Goal: Information Seeking & Learning: Learn about a topic

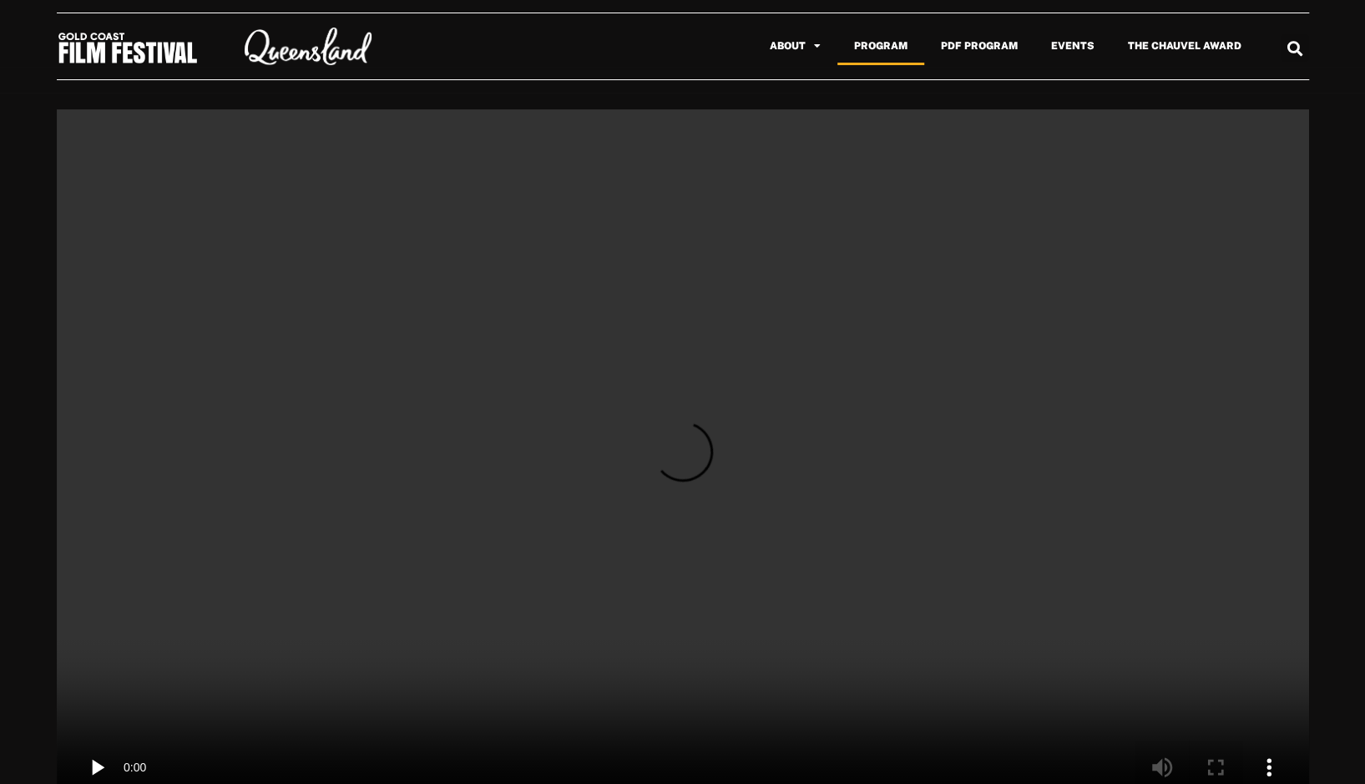
click at [892, 44] on link "Program" at bounding box center [880, 46] width 87 height 38
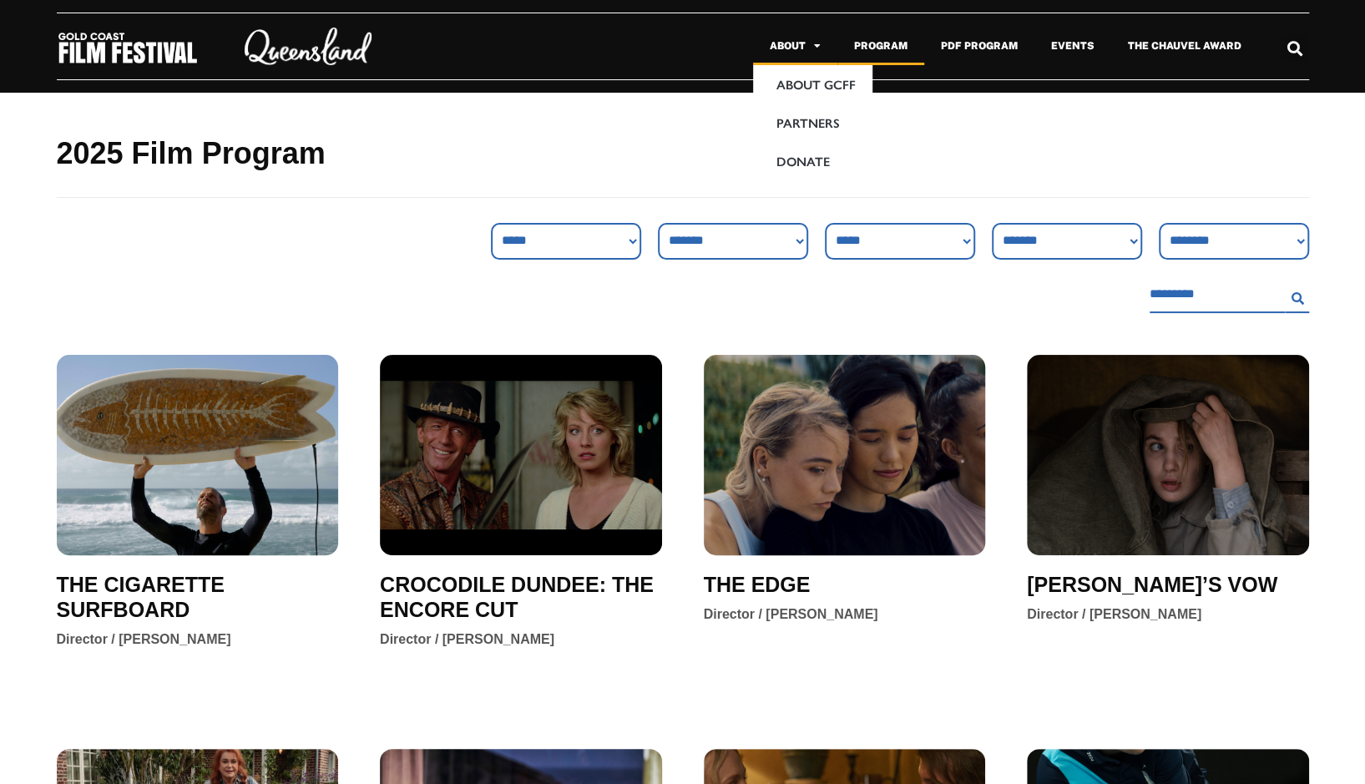
click at [806, 43] on link "About" at bounding box center [795, 46] width 84 height 38
click at [797, 46] on link "About" at bounding box center [795, 46] width 84 height 38
click at [989, 46] on link "PDF Program" at bounding box center [979, 46] width 110 height 38
click at [151, 41] on img at bounding box center [128, 48] width 142 height 34
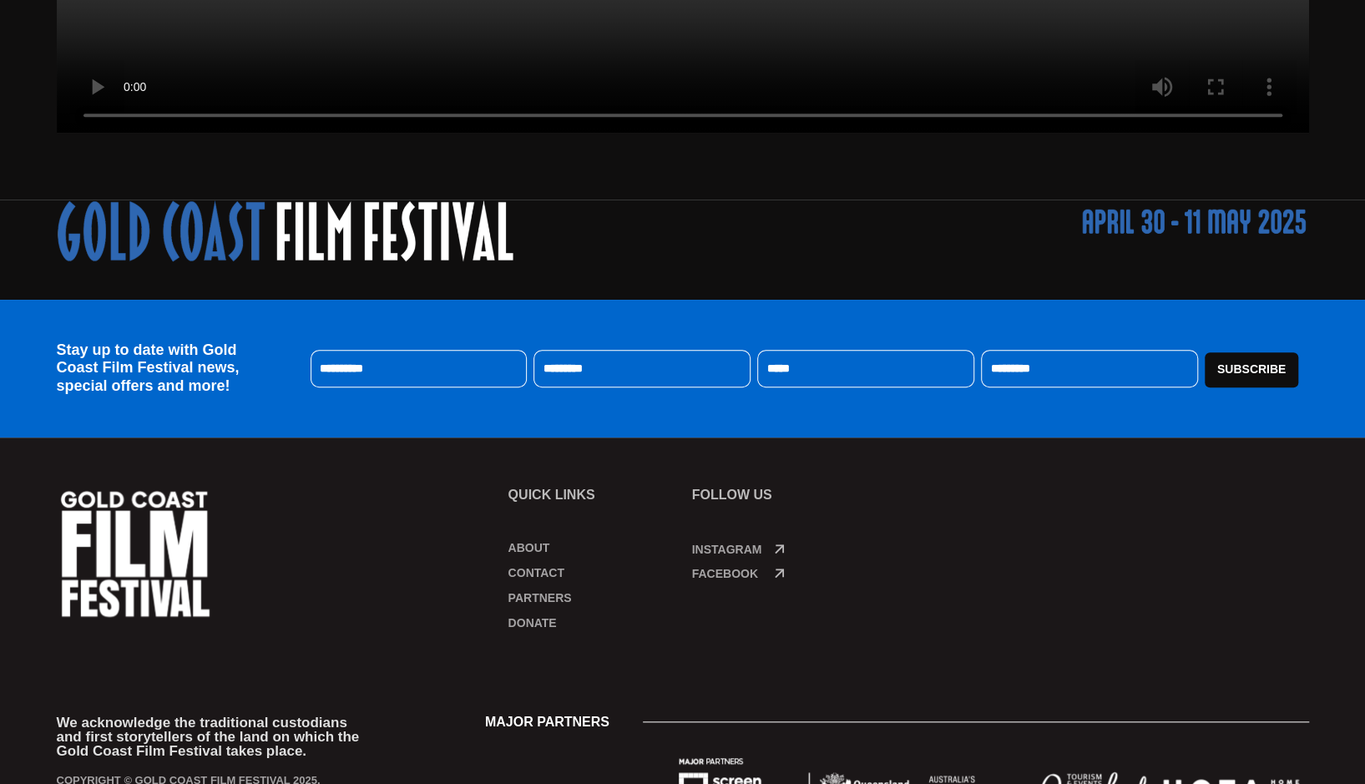
scroll to position [751, 0]
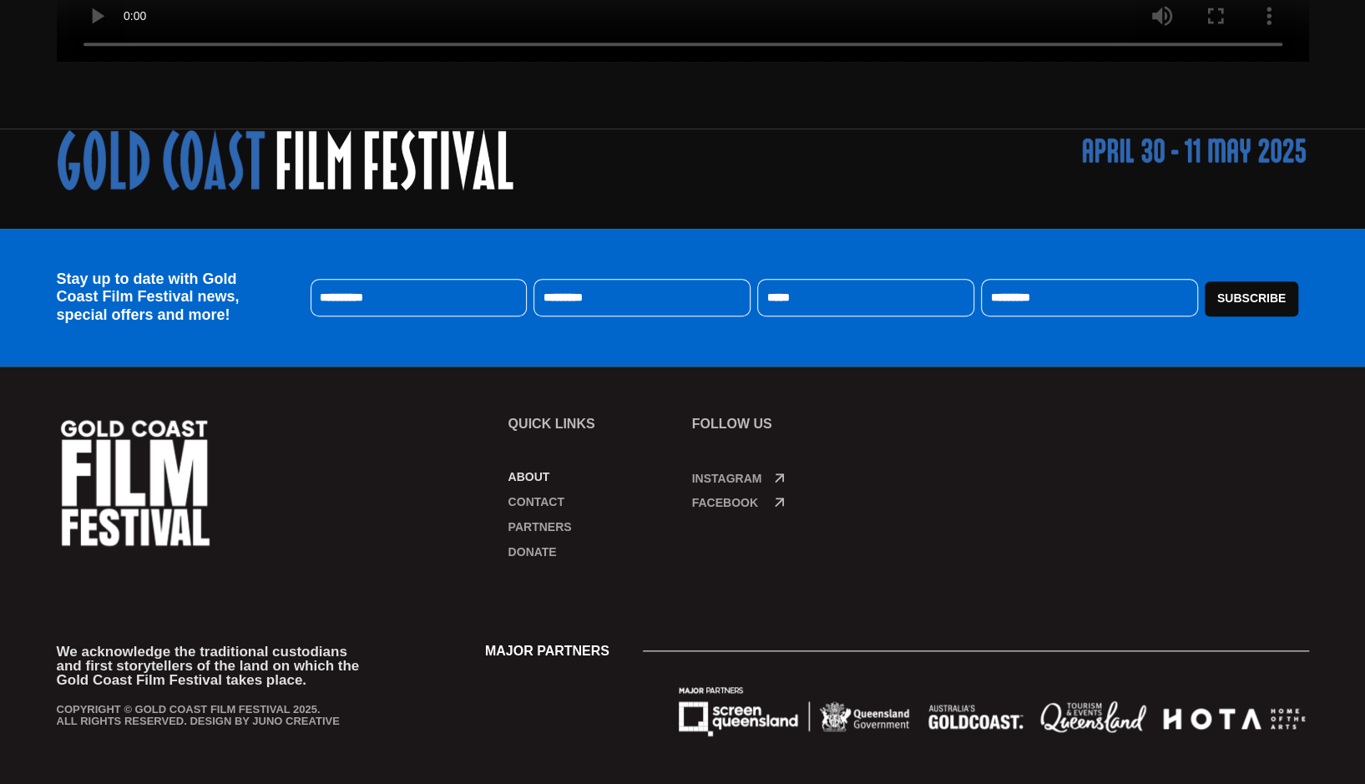
click at [532, 479] on link "About" at bounding box center [591, 476] width 167 height 17
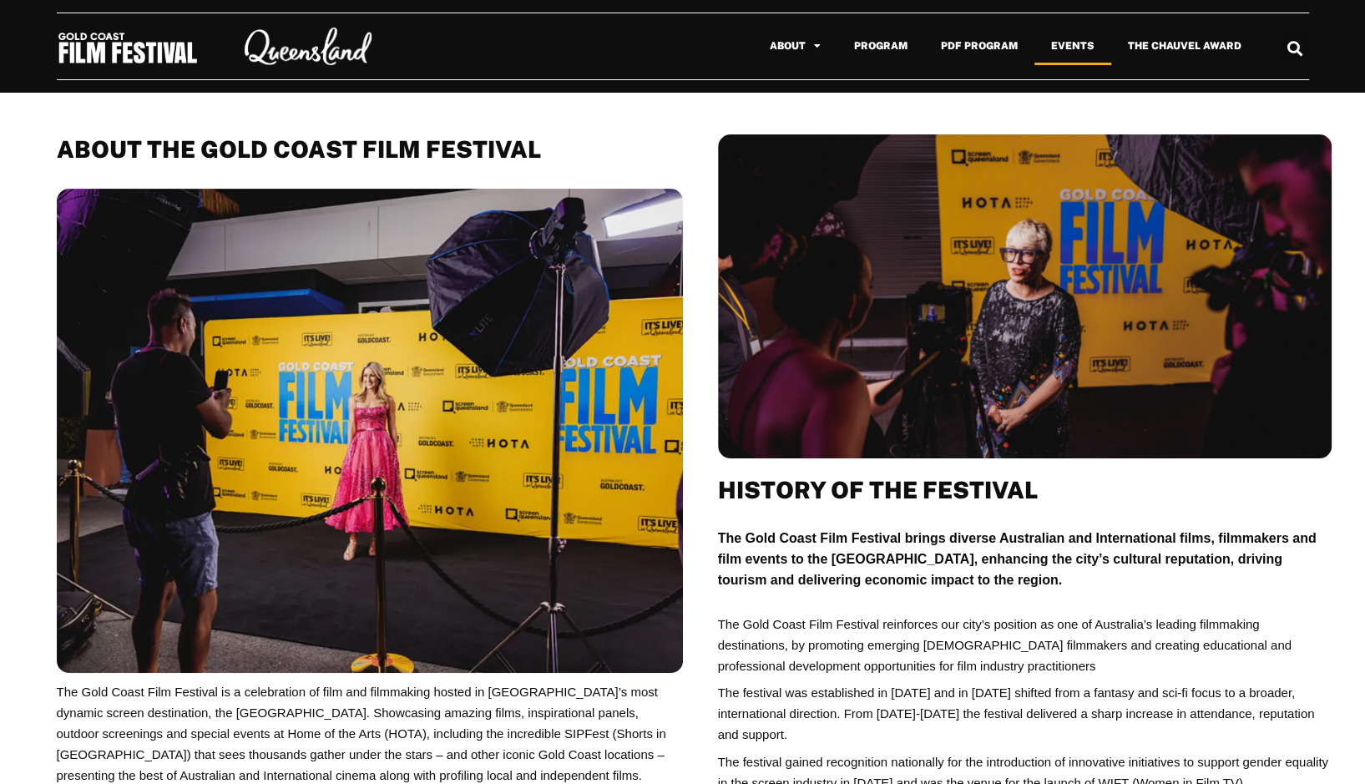
click at [1069, 29] on link "Events" at bounding box center [1072, 46] width 77 height 38
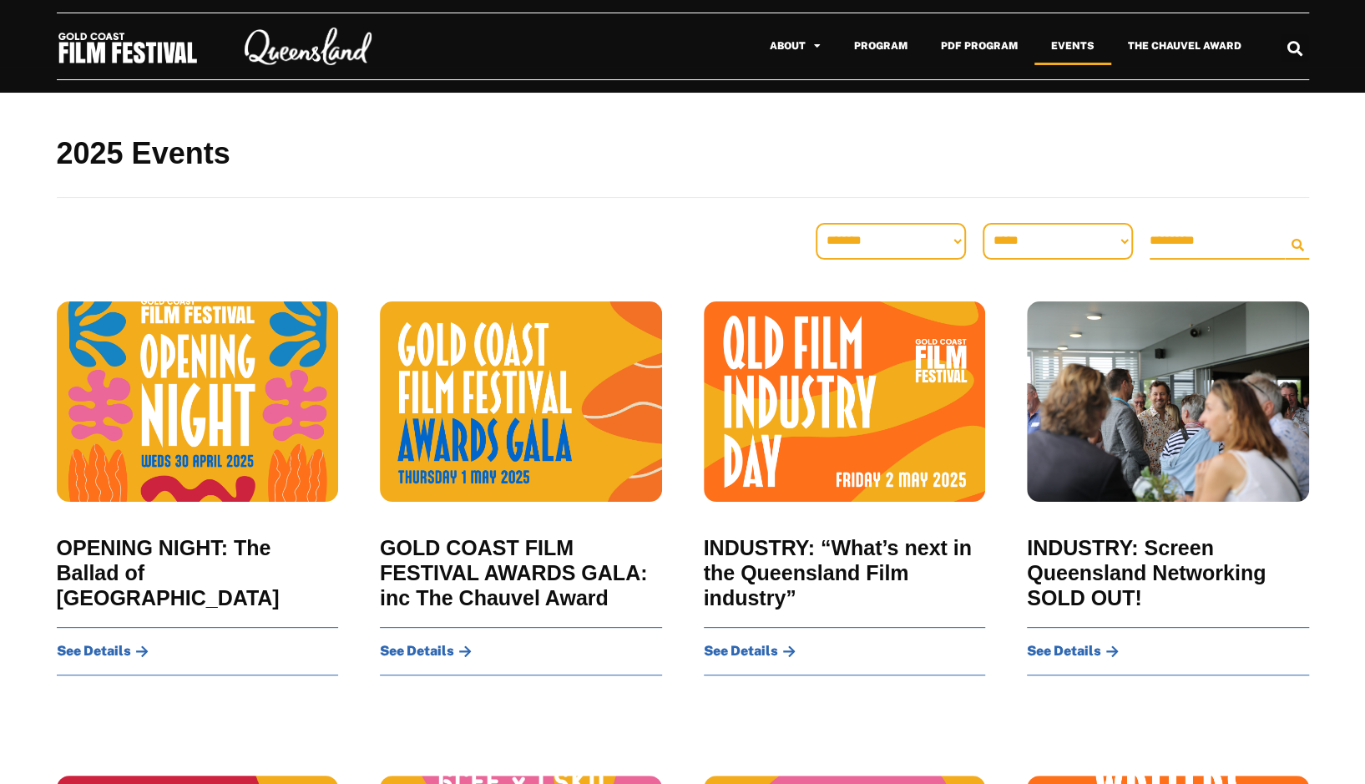
click at [129, 56] on img at bounding box center [128, 48] width 142 height 34
